Goal: Task Accomplishment & Management: Use online tool/utility

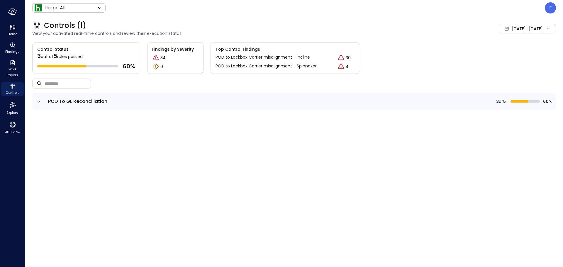
click at [35, 102] on td at bounding box center [38, 101] width 12 height 16
click at [36, 102] on icon "expand row" at bounding box center [39, 102] width 6 height 6
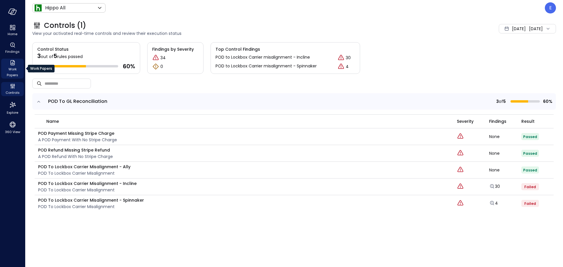
click at [11, 67] on span "Work Papers" at bounding box center [13, 72] width 18 height 12
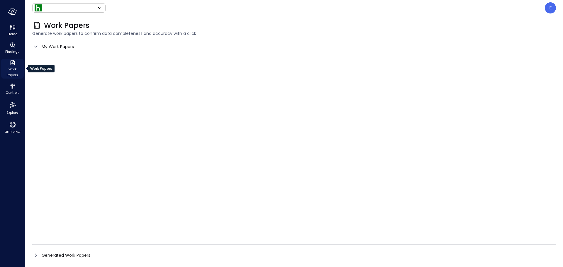
type input "*******"
click at [14, 70] on span "Work Papers" at bounding box center [13, 72] width 18 height 12
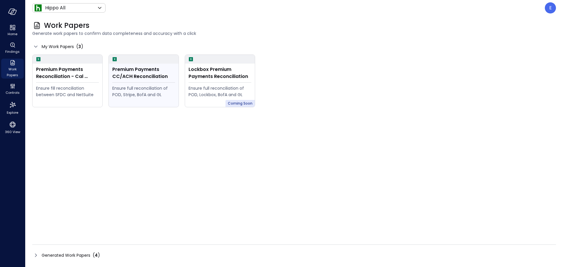
click at [133, 78] on div "Premium Payments CC/ACH Reconciliation" at bounding box center [143, 73] width 63 height 14
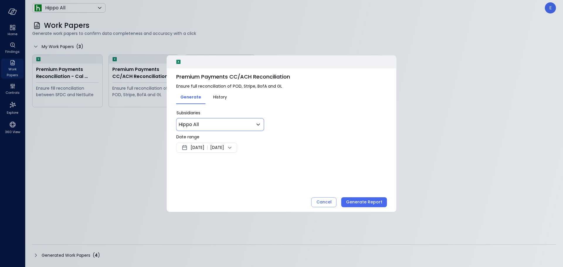
click at [260, 126] on icon at bounding box center [258, 124] width 7 height 7
click at [260, 126] on div at bounding box center [281, 133] width 563 height 267
click at [232, 147] on icon at bounding box center [230, 148] width 4 height 2
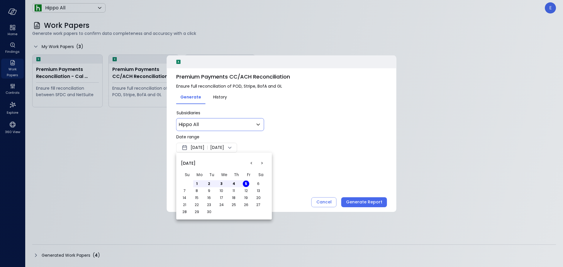
click at [253, 147] on div at bounding box center [281, 133] width 563 height 267
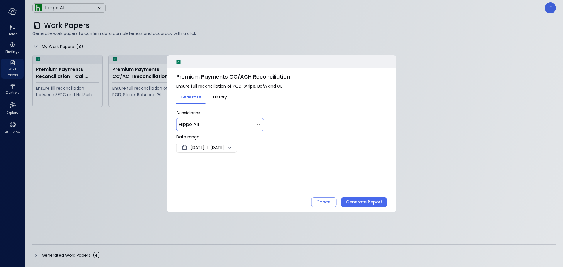
click at [232, 147] on icon at bounding box center [230, 148] width 4 height 2
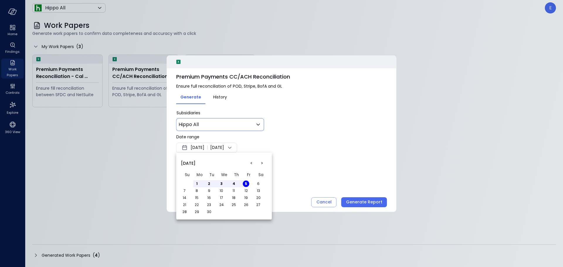
click at [253, 147] on div at bounding box center [281, 133] width 563 height 267
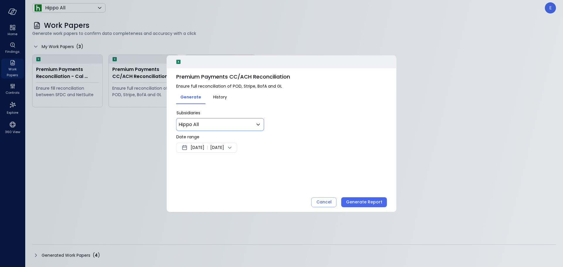
click at [223, 95] on span "History" at bounding box center [220, 97] width 14 height 6
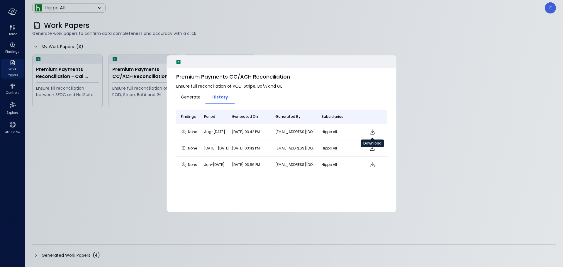
click at [371, 131] on icon "Download" at bounding box center [372, 131] width 7 height 7
click at [462, 43] on div at bounding box center [281, 133] width 563 height 267
